Goal: Task Accomplishment & Management: Use online tool/utility

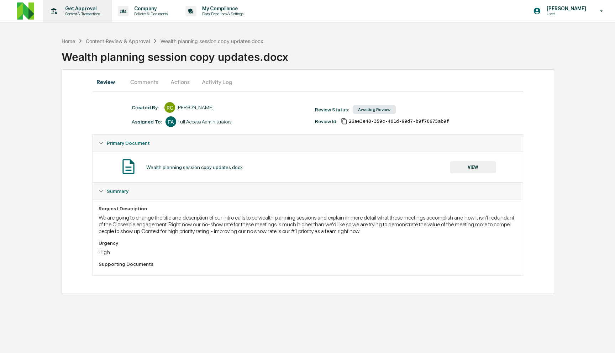
click at [89, 12] on p "Content & Transactions" at bounding box center [81, 13] width 44 height 5
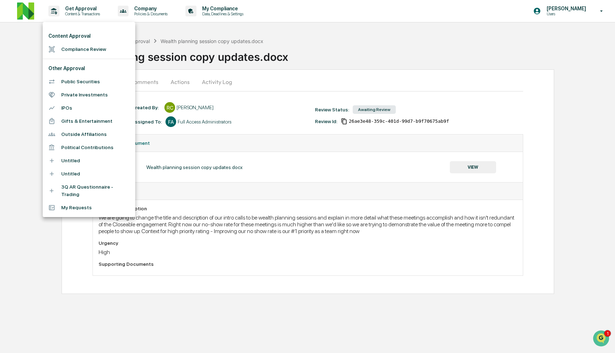
click at [94, 47] on li "Compliance Review" at bounding box center [89, 49] width 93 height 13
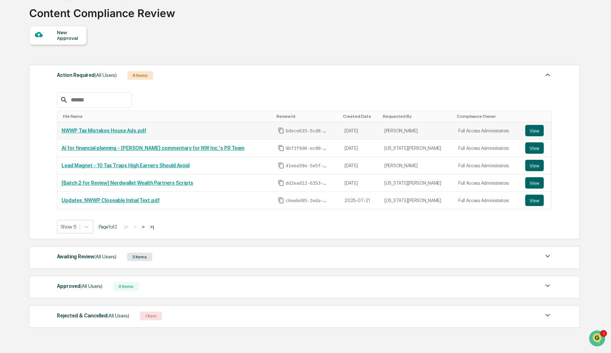
scroll to position [45, 0]
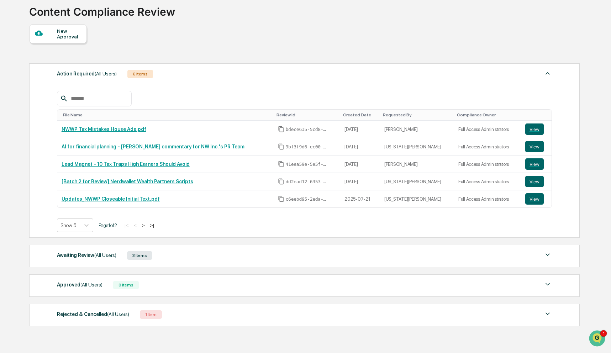
click at [175, 257] on div "Awaiting Review (All Users) 3 Items" at bounding box center [304, 256] width 495 height 10
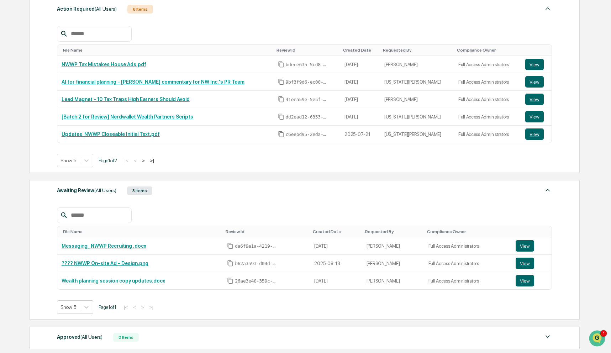
scroll to position [111, 0]
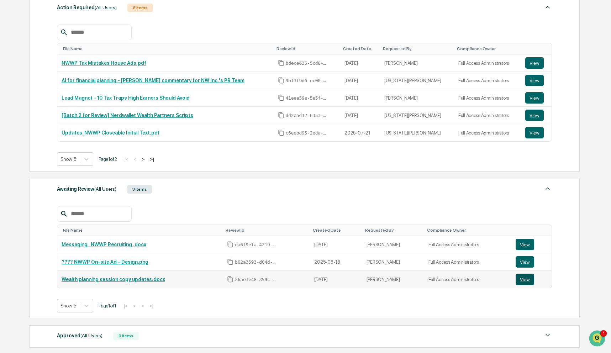
click at [527, 282] on button "View" at bounding box center [525, 279] width 19 height 11
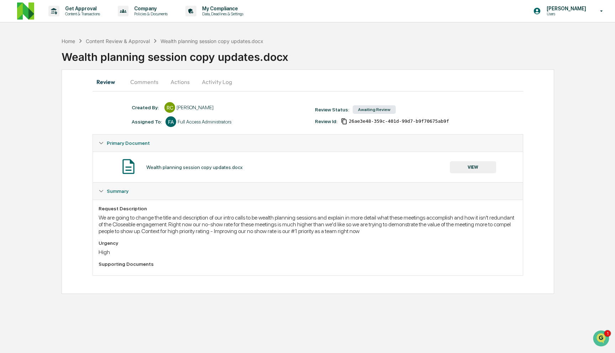
click at [147, 82] on button "Comments" at bounding box center [145, 81] width 40 height 17
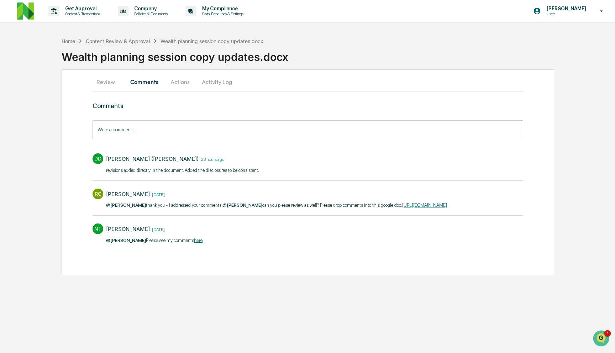
click at [402, 208] on link "[URL][DOMAIN_NAME]" at bounding box center [424, 205] width 45 height 5
